Goal: Task Accomplishment & Management: Manage account settings

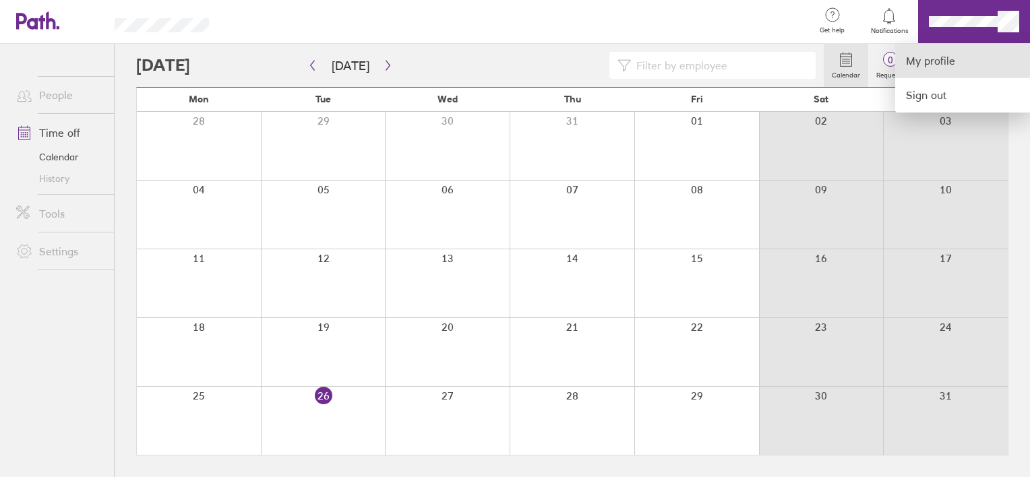
click at [957, 54] on link "My profile" at bounding box center [962, 61] width 135 height 34
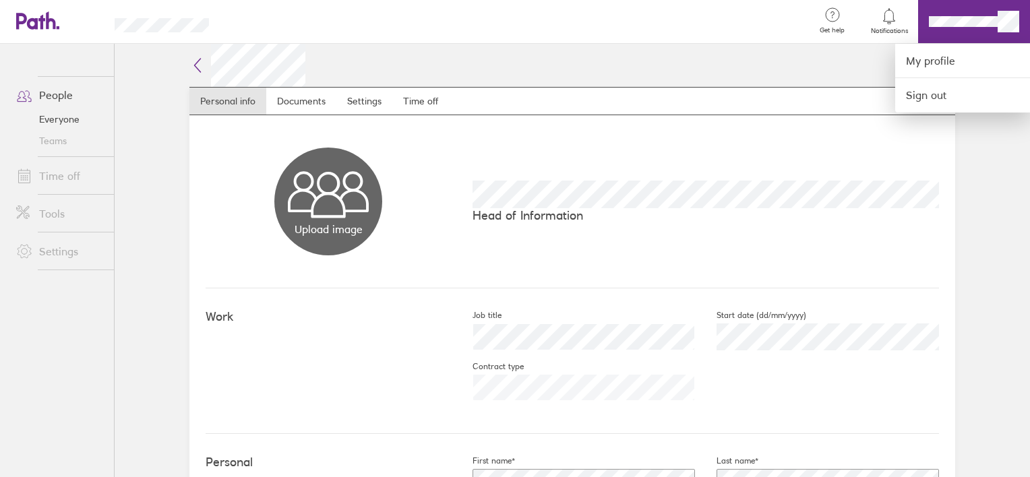
click at [409, 97] on div at bounding box center [515, 238] width 1030 height 477
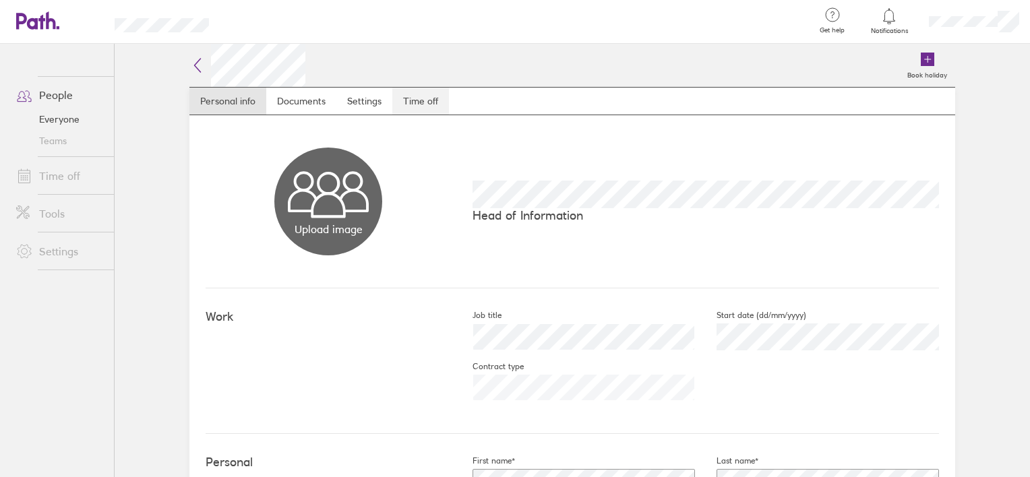
click at [410, 97] on link "Time off" at bounding box center [420, 101] width 57 height 27
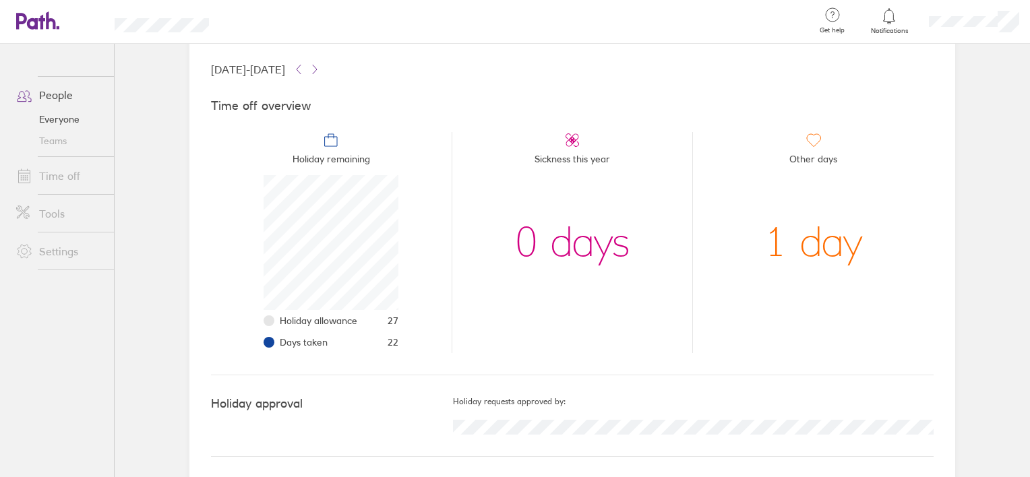
scroll to position [76, 0]
click at [304, 64] on icon at bounding box center [298, 68] width 11 height 11
click at [304, 67] on icon at bounding box center [298, 68] width 11 height 11
click at [320, 65] on icon at bounding box center [314, 68] width 11 height 11
